Goal: Use online tool/utility: Utilize a website feature to perform a specific function

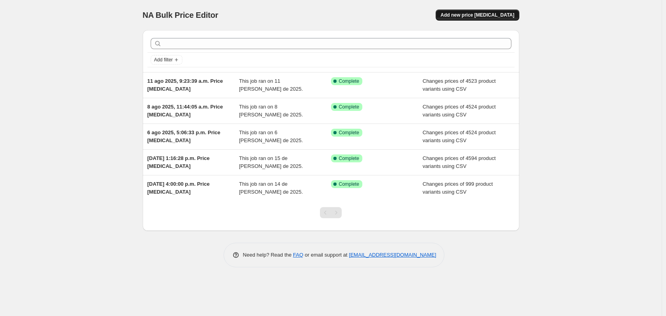
click at [479, 15] on span "Add new price change job" at bounding box center [477, 15] width 74 height 6
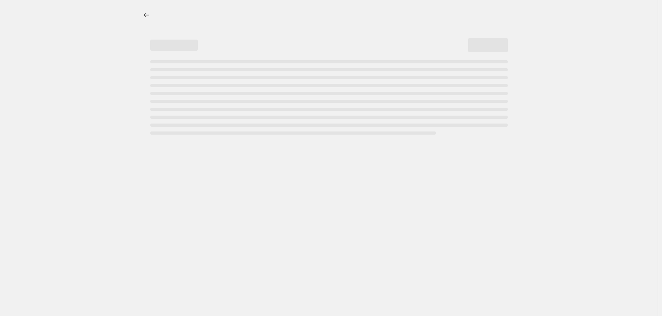
select select "percentage"
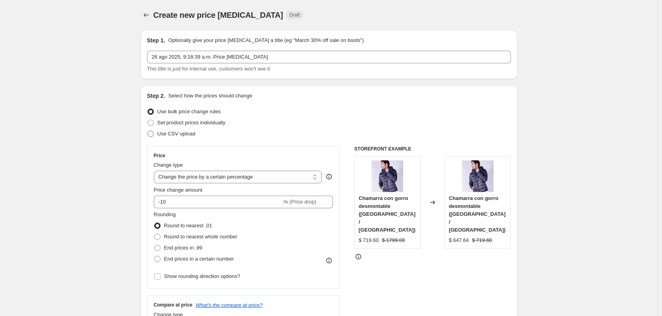
click at [183, 132] on span "Use CSV upload" at bounding box center [176, 134] width 38 height 6
click at [148, 131] on input "Use CSV upload" at bounding box center [147, 131] width 0 height 0
radio input "true"
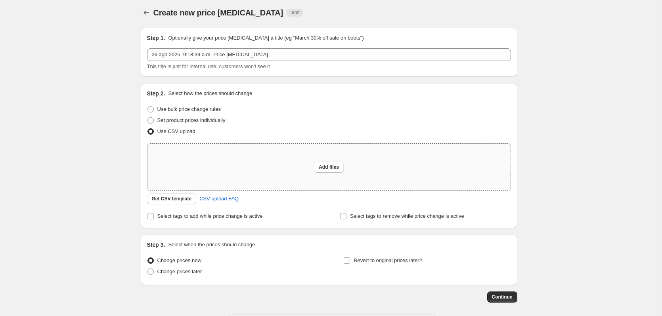
scroll to position [37, 0]
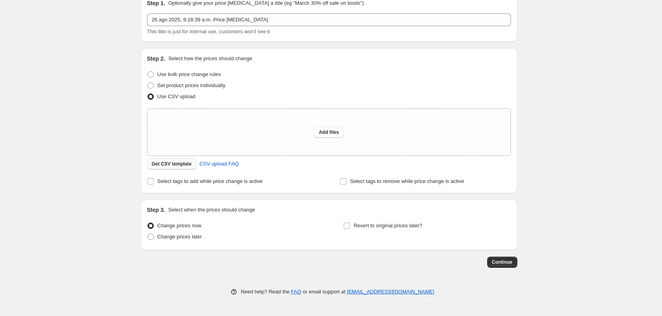
click at [176, 164] on span "Get CSV template" at bounding box center [172, 164] width 40 height 6
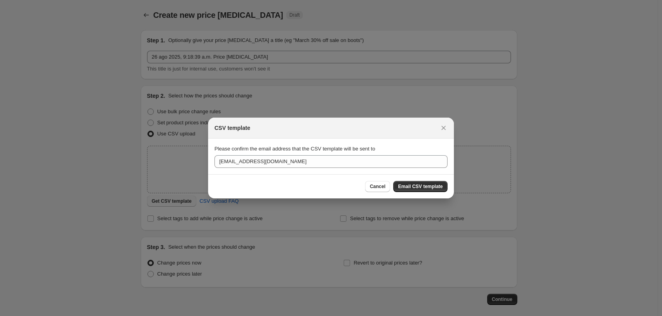
scroll to position [0, 0]
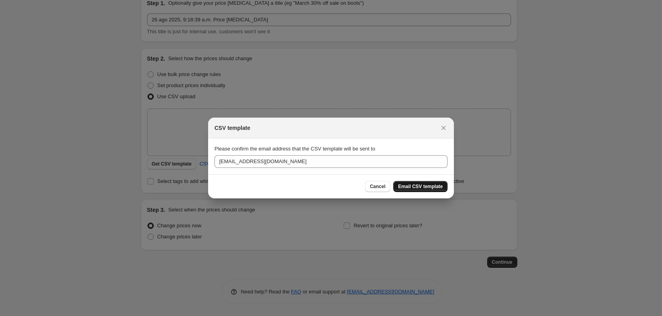
click at [422, 186] on span "Email CSV template" at bounding box center [420, 186] width 45 height 6
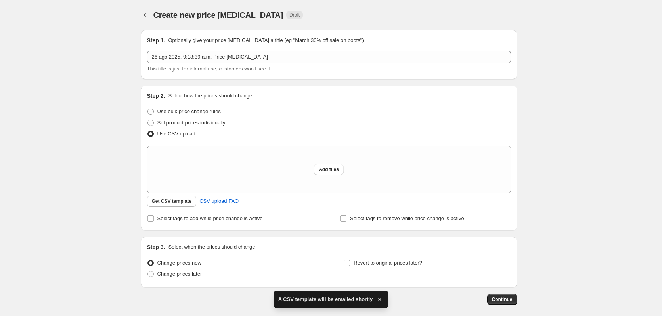
scroll to position [37, 0]
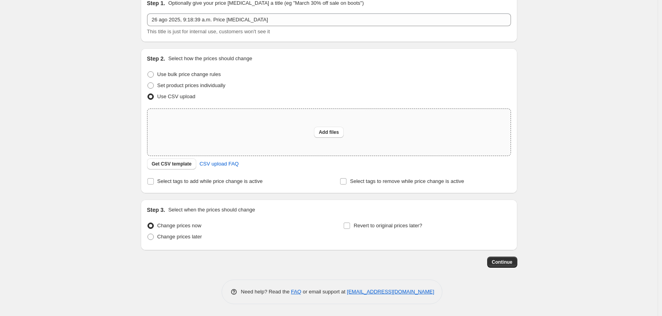
click at [303, 130] on div "Add files" at bounding box center [328, 132] width 363 height 47
type input "C:\fakepath\Precios 26-08-2025.csv"
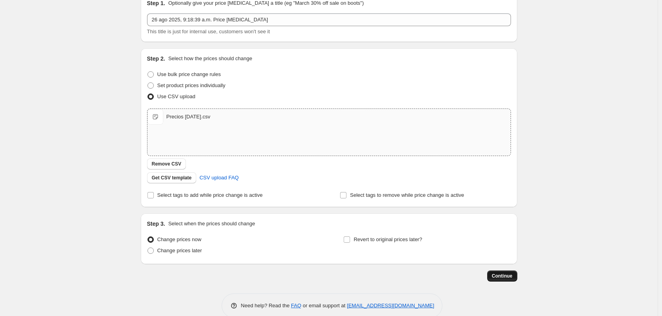
click at [497, 277] on span "Continue" at bounding box center [502, 276] width 21 height 6
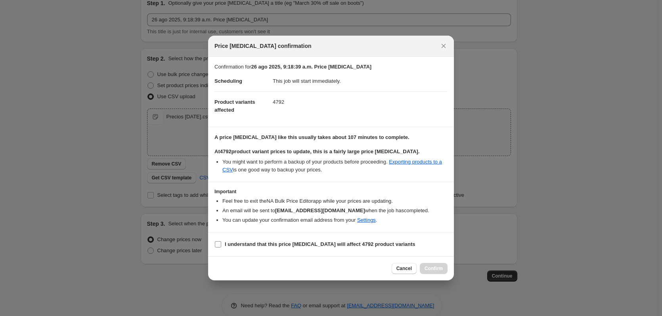
click at [216, 246] on input "I understand that this price change job will affect 4792 product variants" at bounding box center [218, 244] width 6 height 6
checkbox input "true"
click at [440, 269] on span "Confirm" at bounding box center [433, 269] width 18 height 6
